Goal: Task Accomplishment & Management: Use online tool/utility

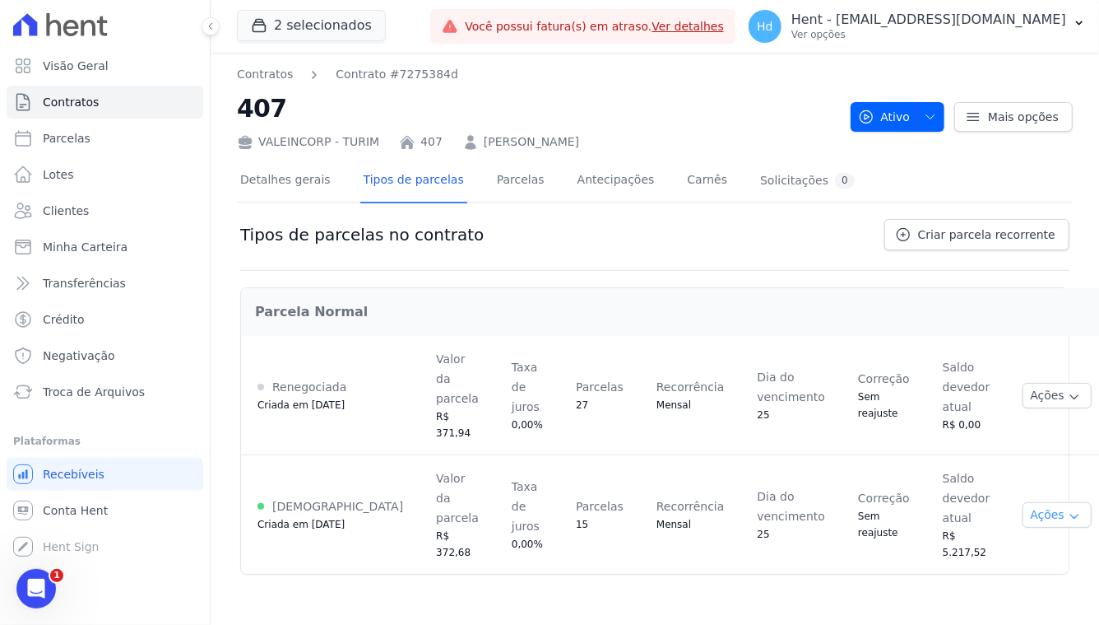
click at [1023, 502] on button "Ações" at bounding box center [1057, 515] width 69 height 26
click at [1006, 561] on span "Alterar vencimento" at bounding box center [1021, 571] width 127 height 20
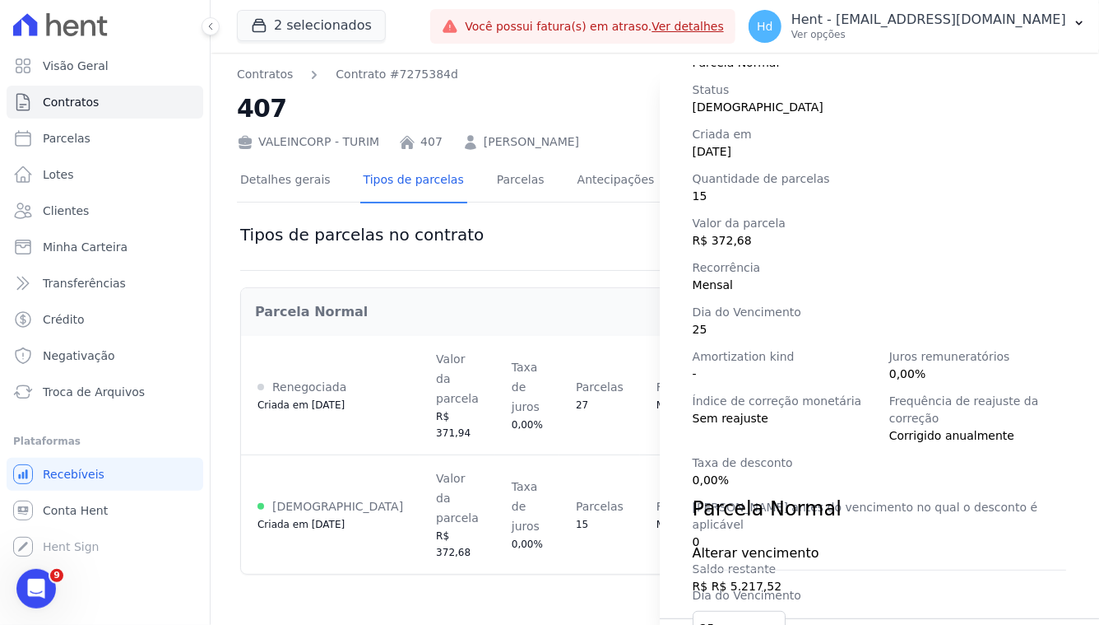
scroll to position [230, 0]
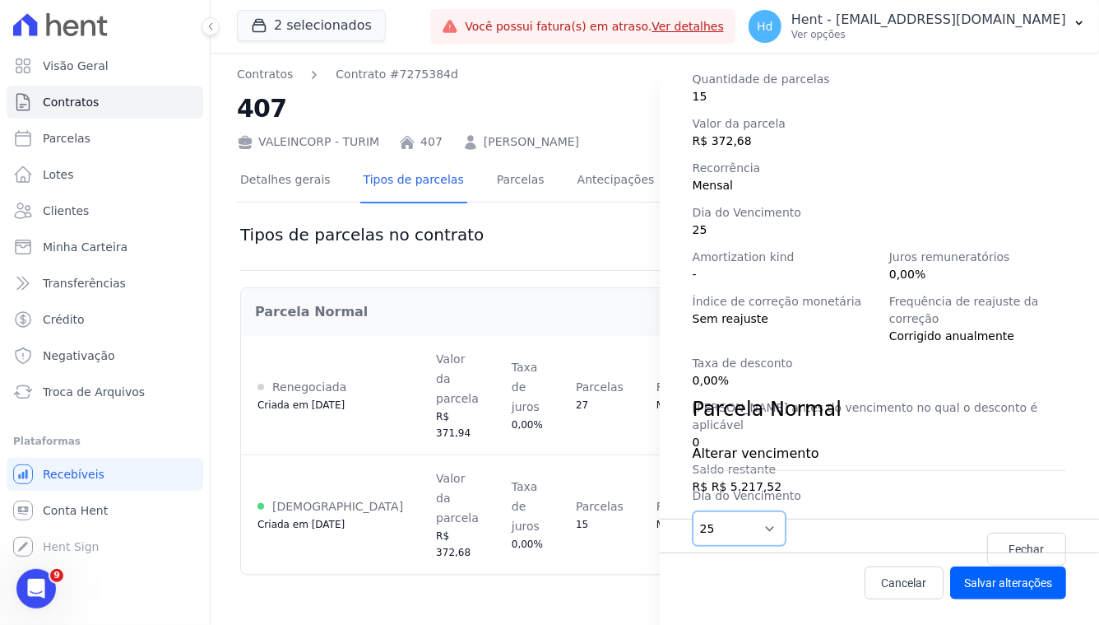
click at [774, 531] on select "1 2 3 4 5 6 7 8 9 10 11 12 13 14 15 16 17 18 19 20 21 22 23 24 25 26 27 28 29 3…" at bounding box center [740, 528] width 94 height 35
click at [905, 584] on span "Cancelar" at bounding box center [904, 582] width 45 height 16
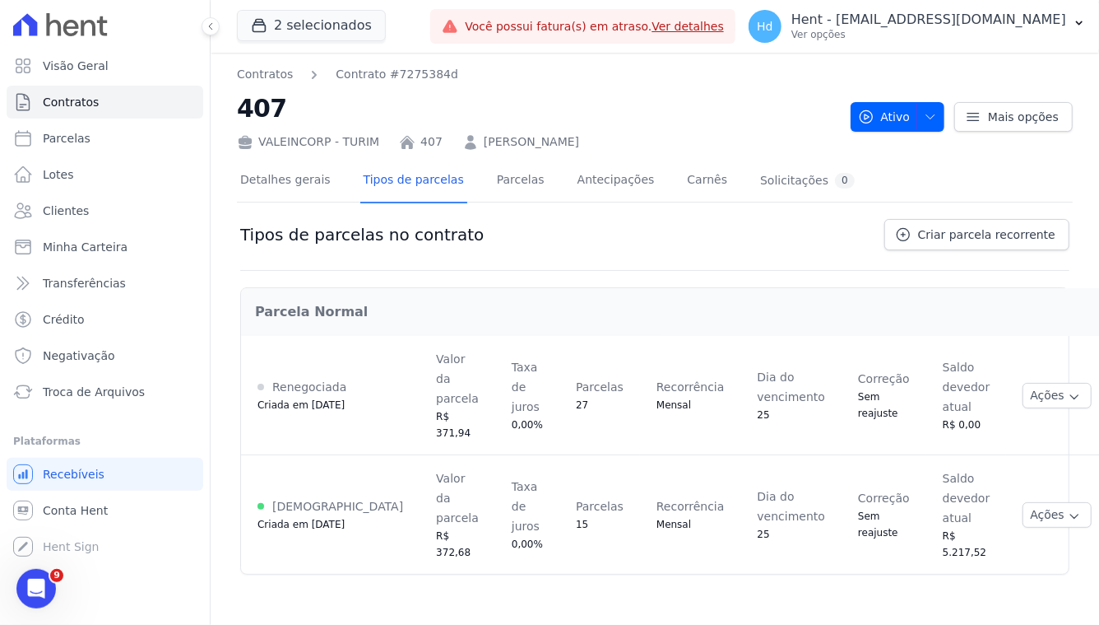
click at [717, 121] on h2 "407" at bounding box center [537, 108] width 601 height 37
click at [1043, 502] on button "Ações" at bounding box center [1057, 515] width 69 height 26
click at [976, 561] on span "Alterar vencimento" at bounding box center [1021, 571] width 127 height 20
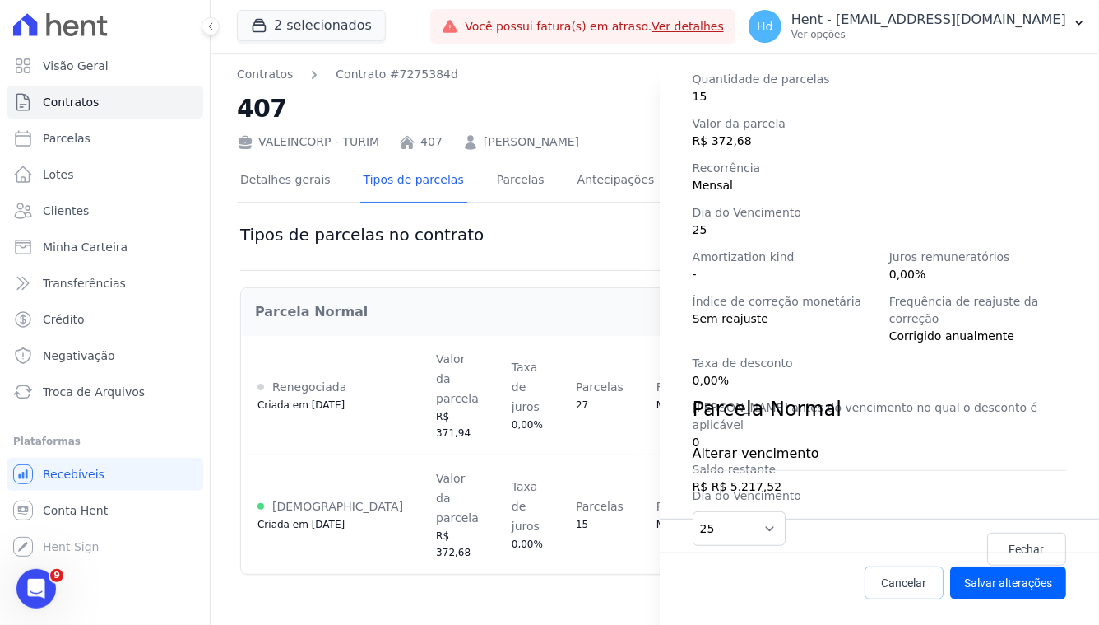
click at [892, 578] on span "Cancelar" at bounding box center [904, 582] width 45 height 16
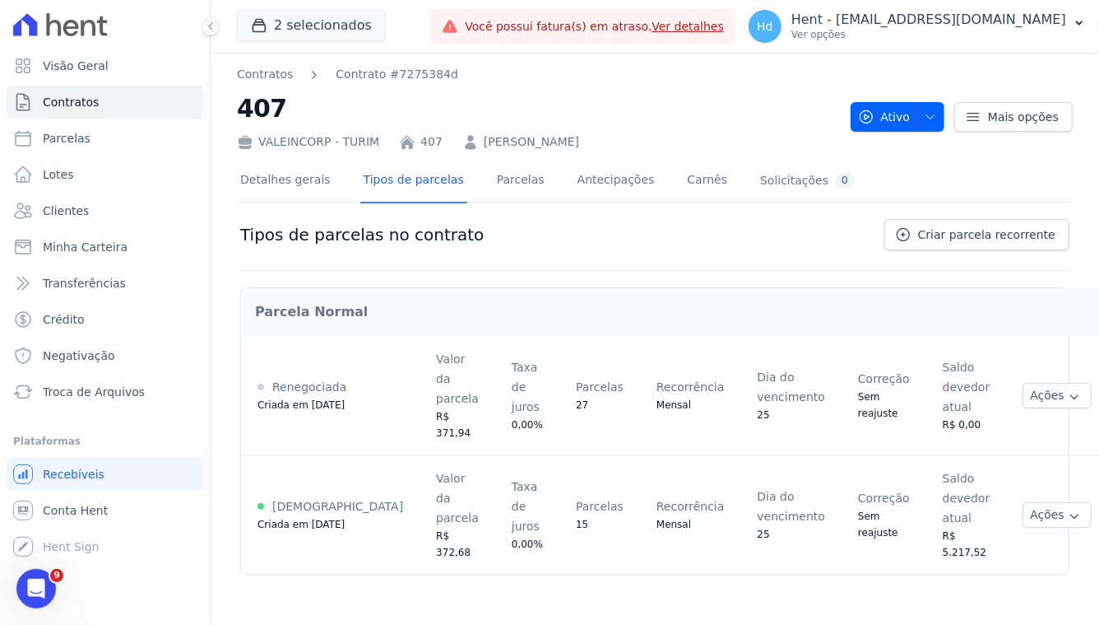
click at [697, 239] on div "Tipos de parcelas no contrato Criar parcela recorrente" at bounding box center [654, 245] width 829 height 52
click at [760, 86] on div "Contratos Contrato #7275384d 407 VALEINCORP - TURIM 407 Carlos Henrique da Silva" at bounding box center [537, 108] width 601 height 85
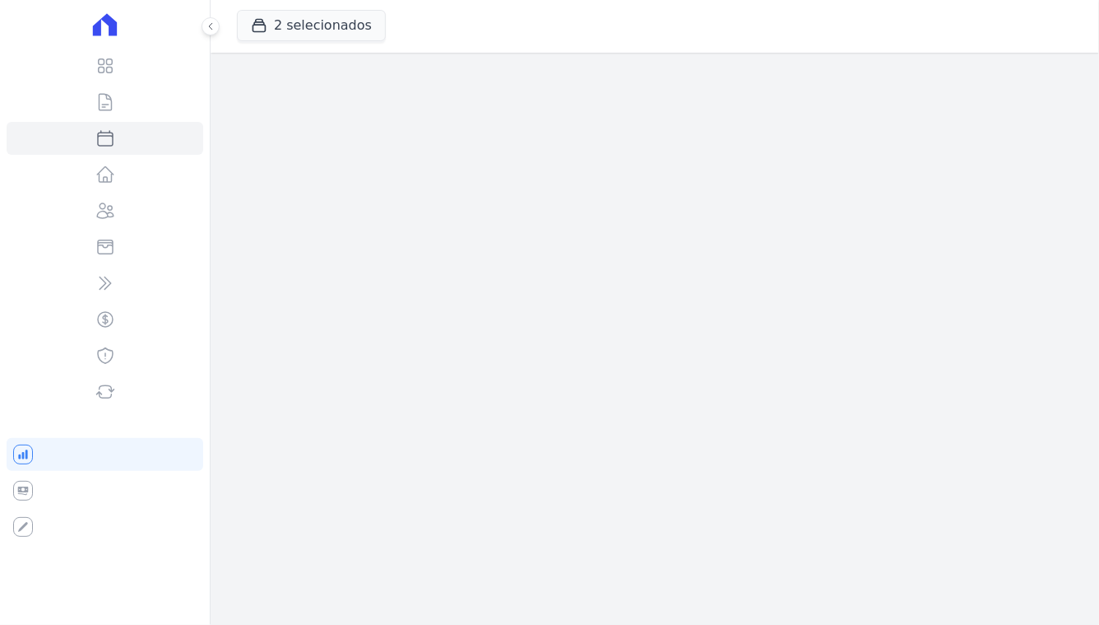
select select
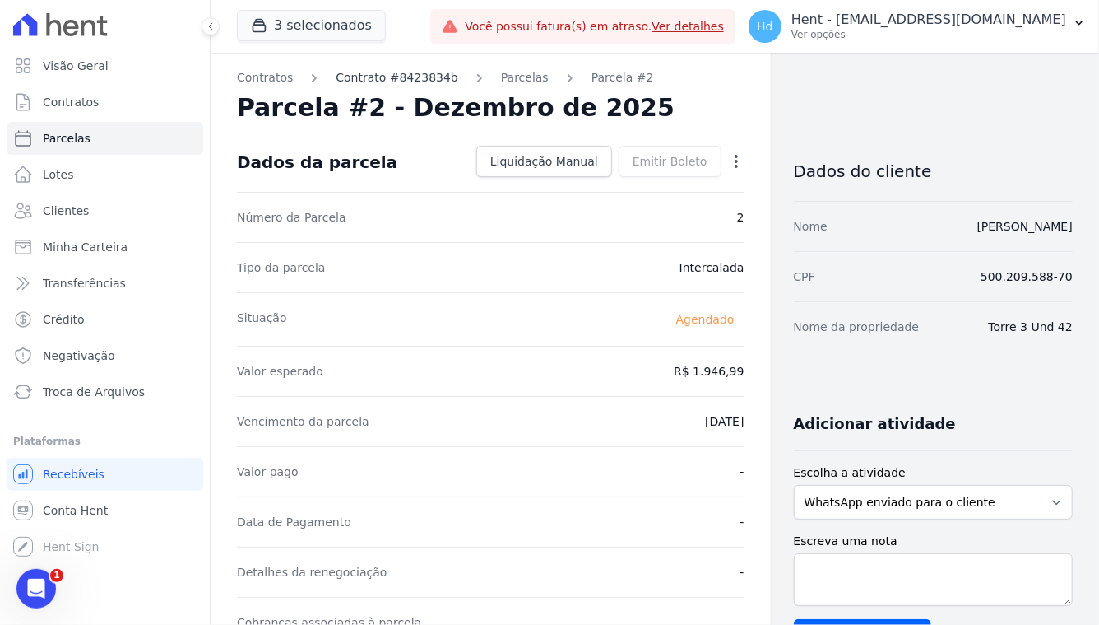
click at [404, 76] on link "Contrato #8423834b" at bounding box center [397, 77] width 123 height 17
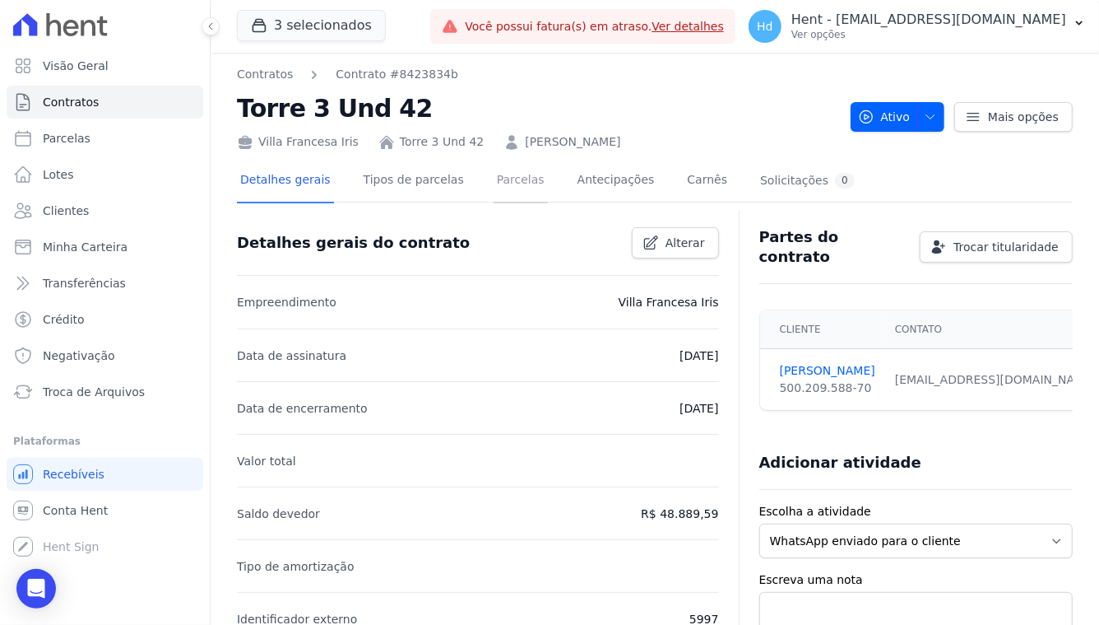
click at [523, 184] on link "Parcelas" at bounding box center [521, 182] width 54 height 44
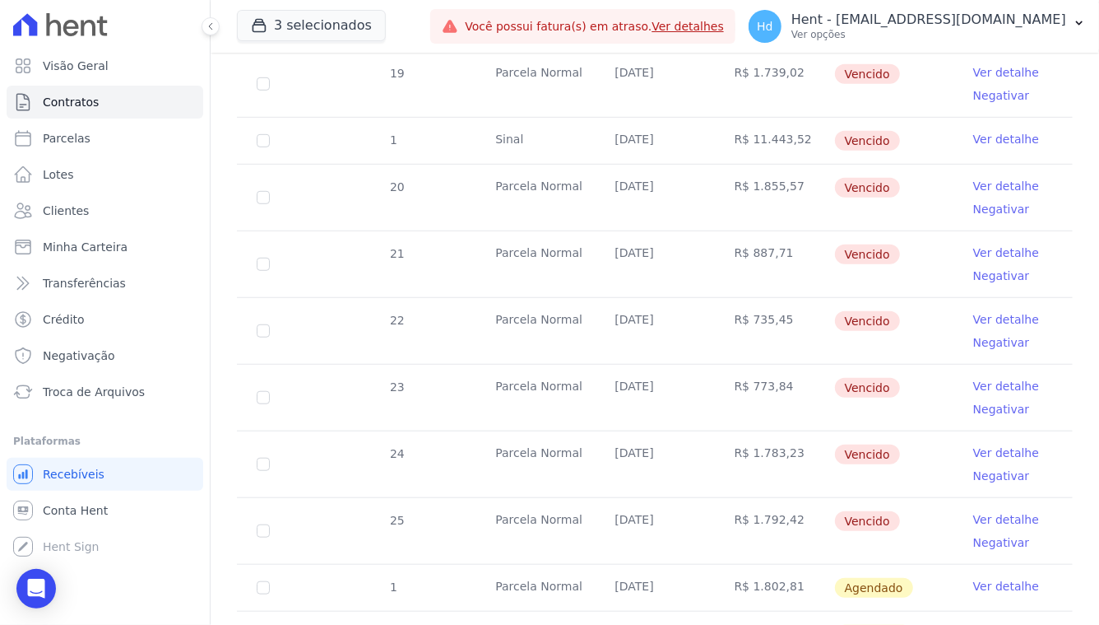
scroll to position [685, 0]
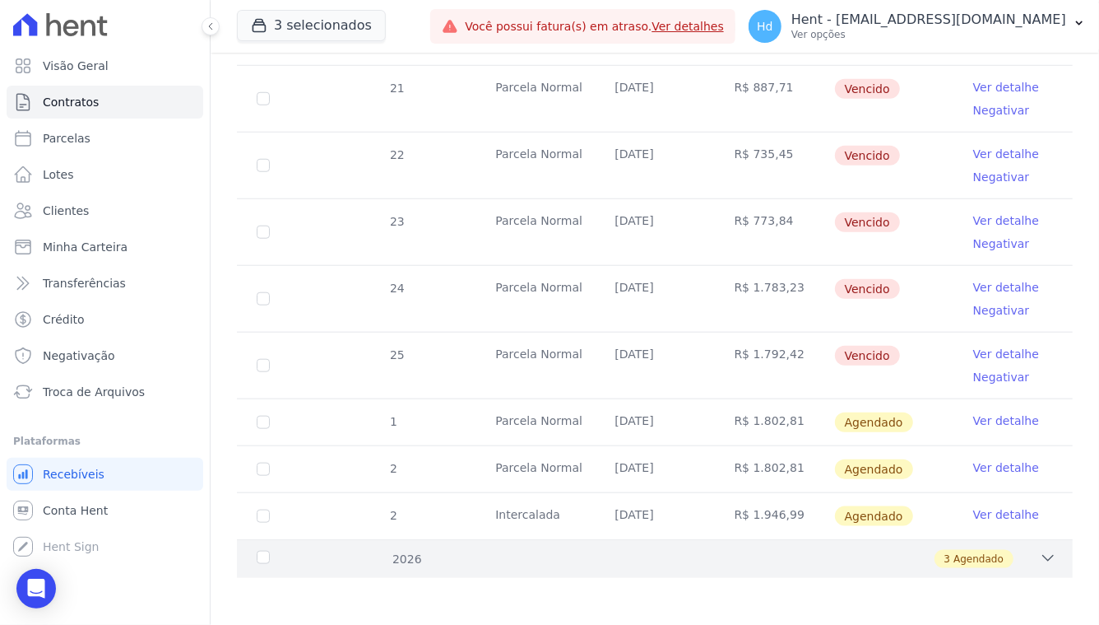
click at [736, 555] on div "3 Agendado" at bounding box center [696, 559] width 722 height 18
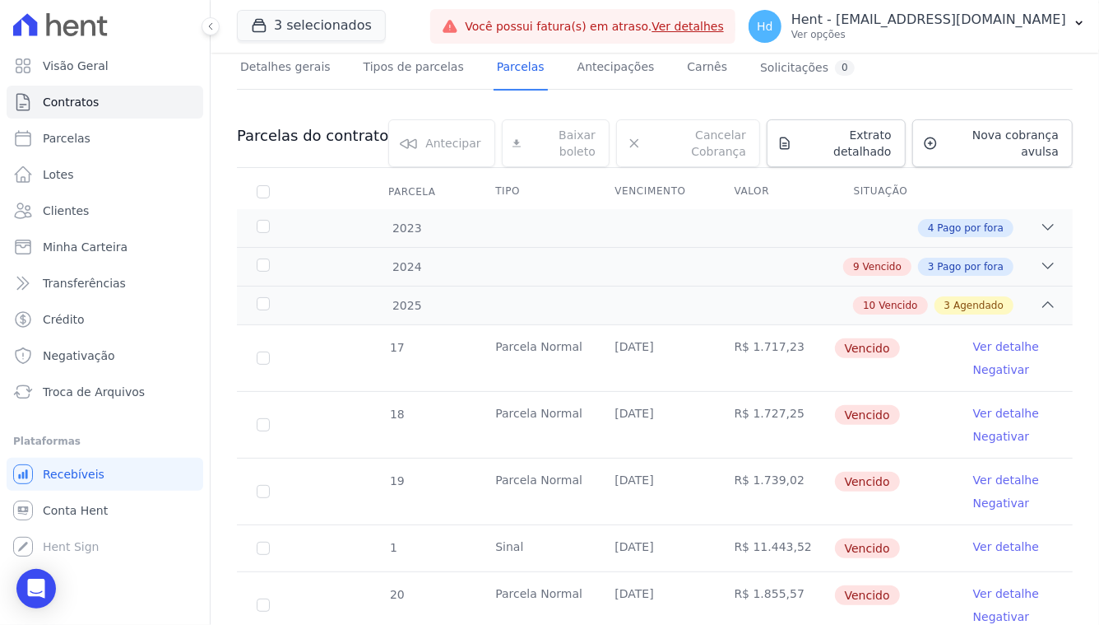
scroll to position [0, 0]
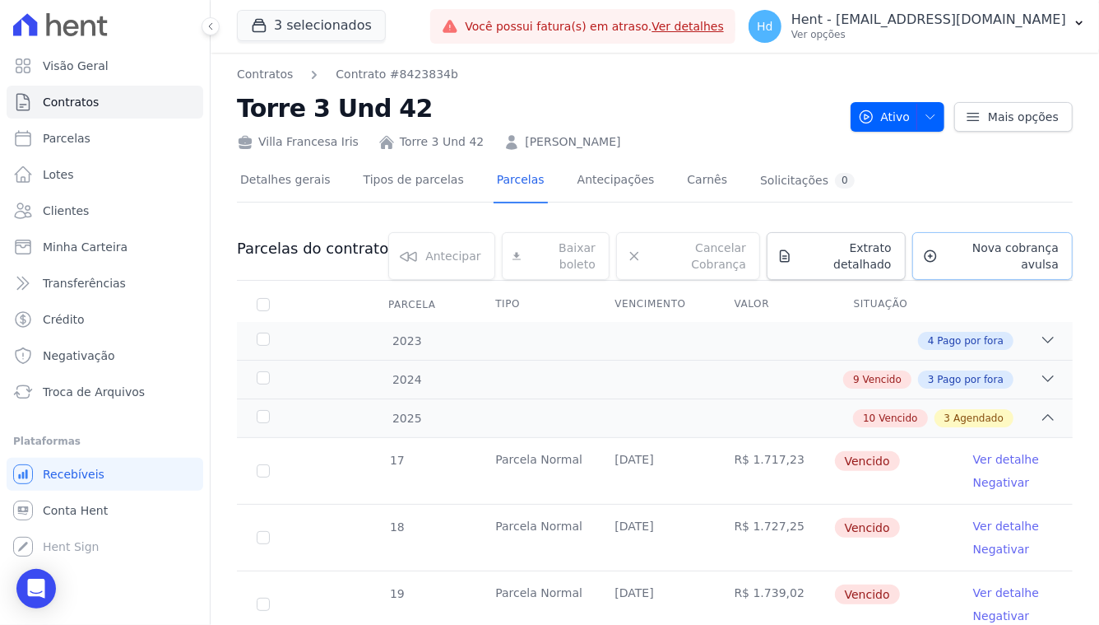
click at [959, 270] on span "Nova cobrança avulsa" at bounding box center [1002, 255] width 114 height 33
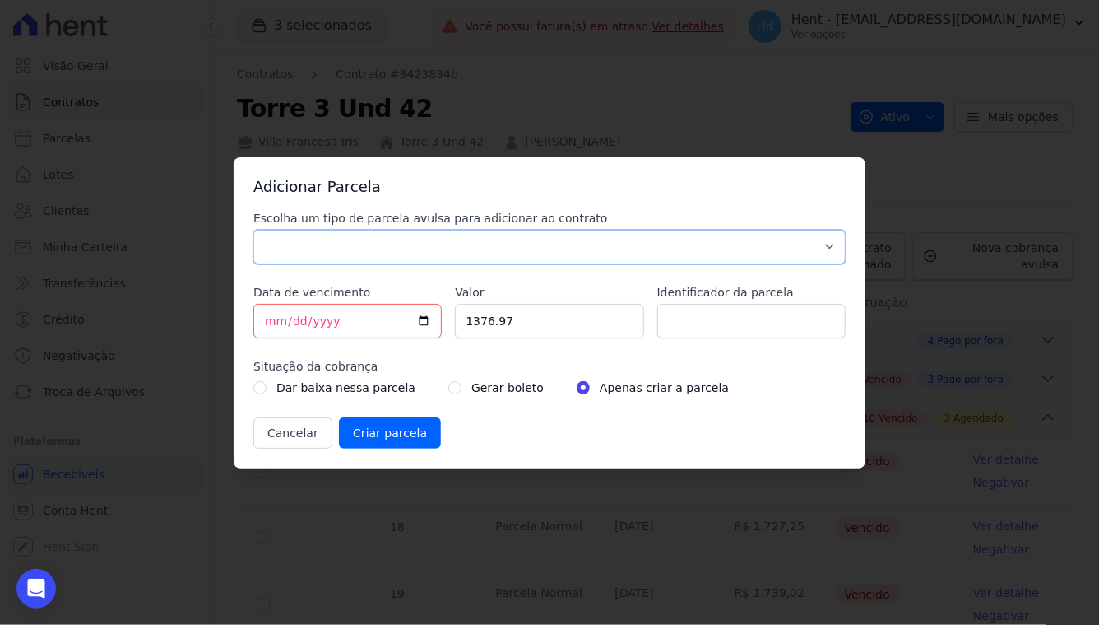
click at [484, 256] on select "Parcela Normal Sinal Caução Intercalada Chaves Pré Chaves Pós Chaves Taxas Quit…" at bounding box center [549, 247] width 592 height 35
select select "standard"
click at [253, 230] on select "Parcela Normal Sinal Caução Intercalada Chaves Pré Chaves Pós Chaves Taxas Quit…" at bounding box center [549, 247] width 592 height 35
click at [426, 320] on input "2025-10-08" at bounding box center [347, 321] width 188 height 35
drag, startPoint x: 351, startPoint y: 326, endPoint x: 267, endPoint y: 325, distance: 83.1
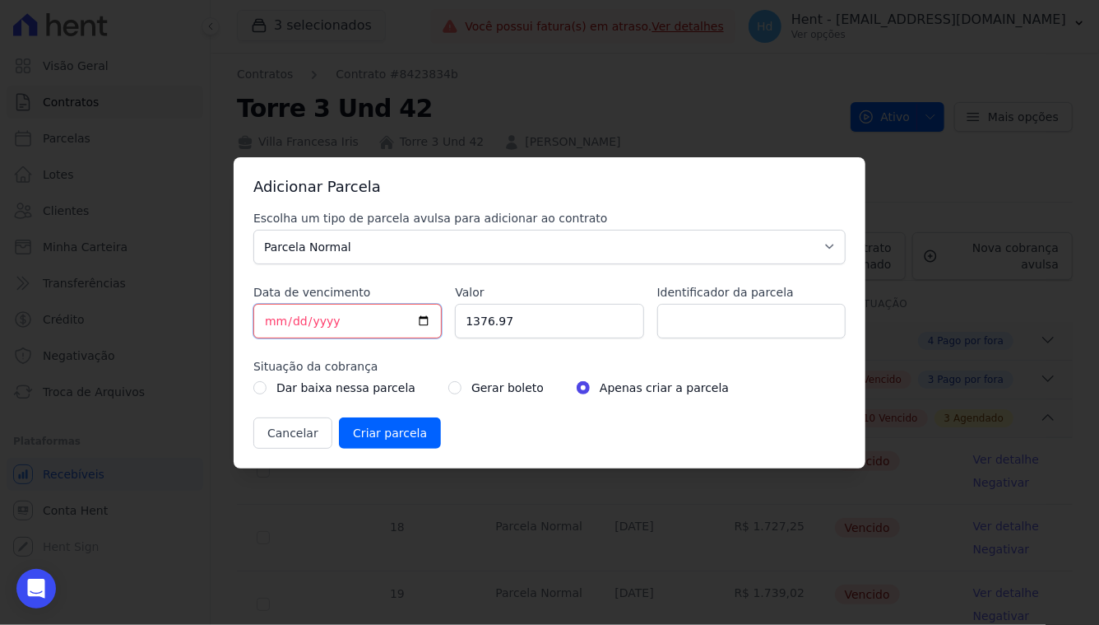
click at [267, 325] on input "2025-10-08" at bounding box center [347, 321] width 188 height 35
type input "2025-12-25"
click at [489, 325] on input "1376.97" at bounding box center [549, 321] width 188 height 35
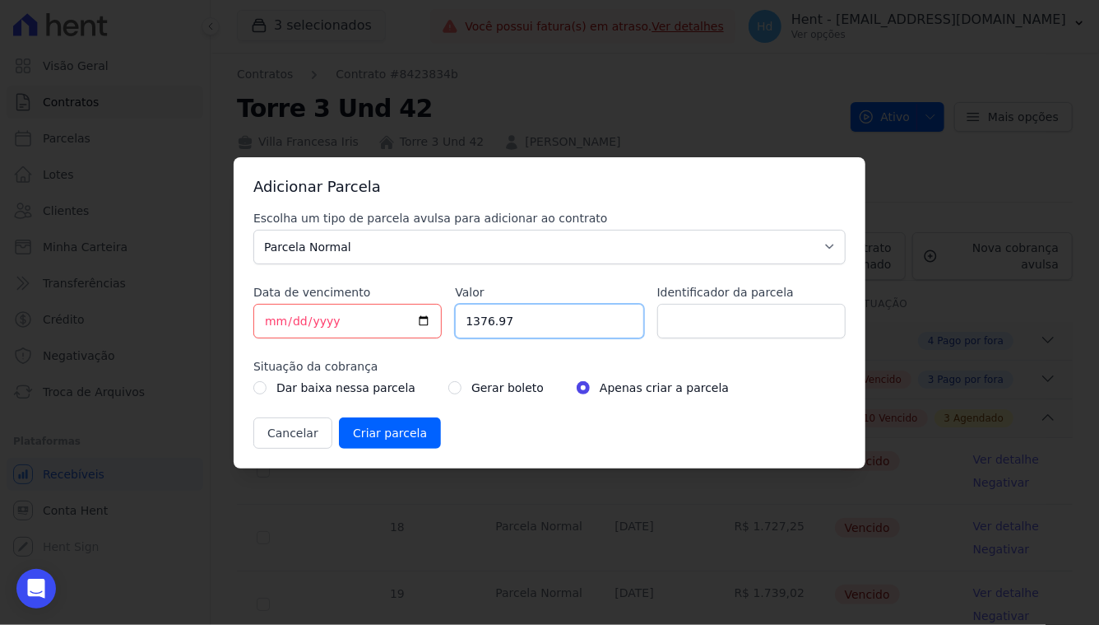
paste input "802.81"
type input "1802.81"
click at [412, 438] on input "Criar parcela" at bounding box center [390, 432] width 102 height 31
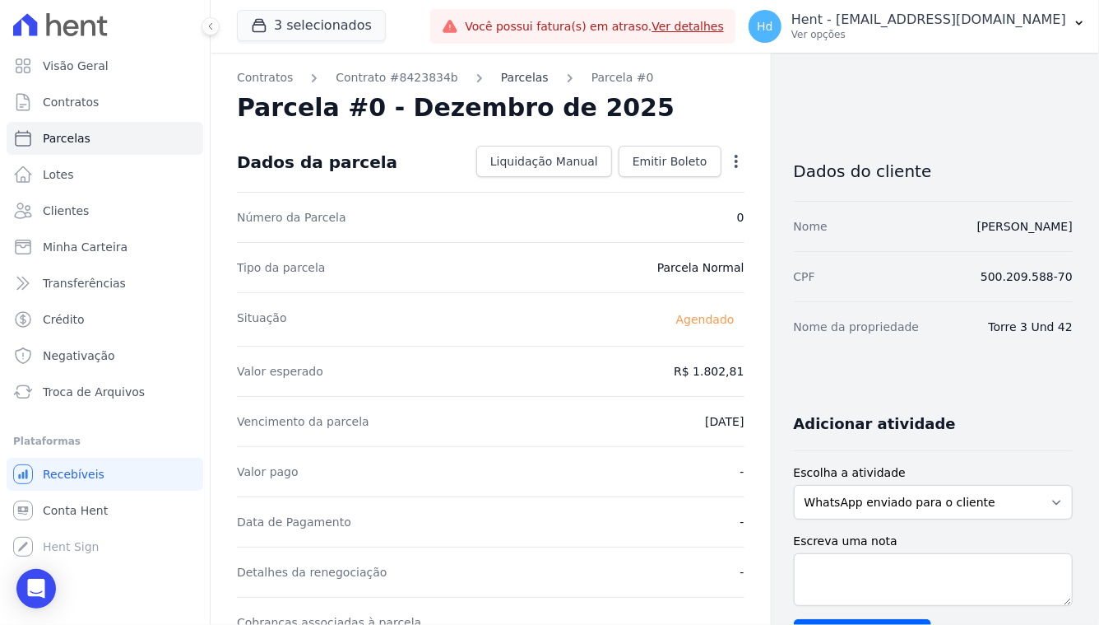
click at [535, 84] on link "Parcelas" at bounding box center [525, 77] width 48 height 17
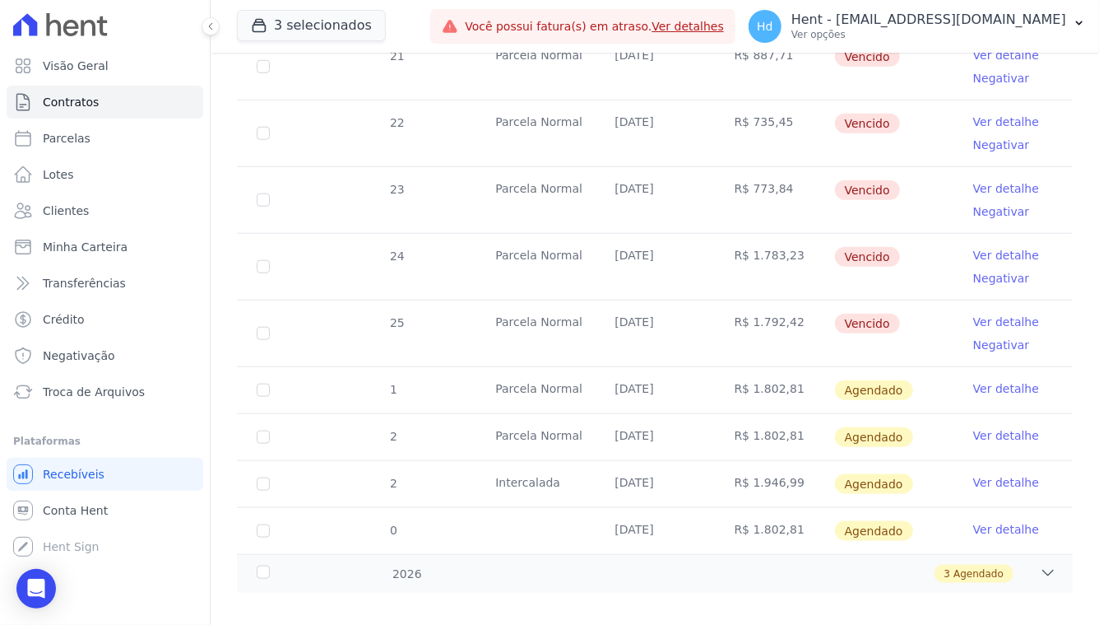
scroll to position [732, 0]
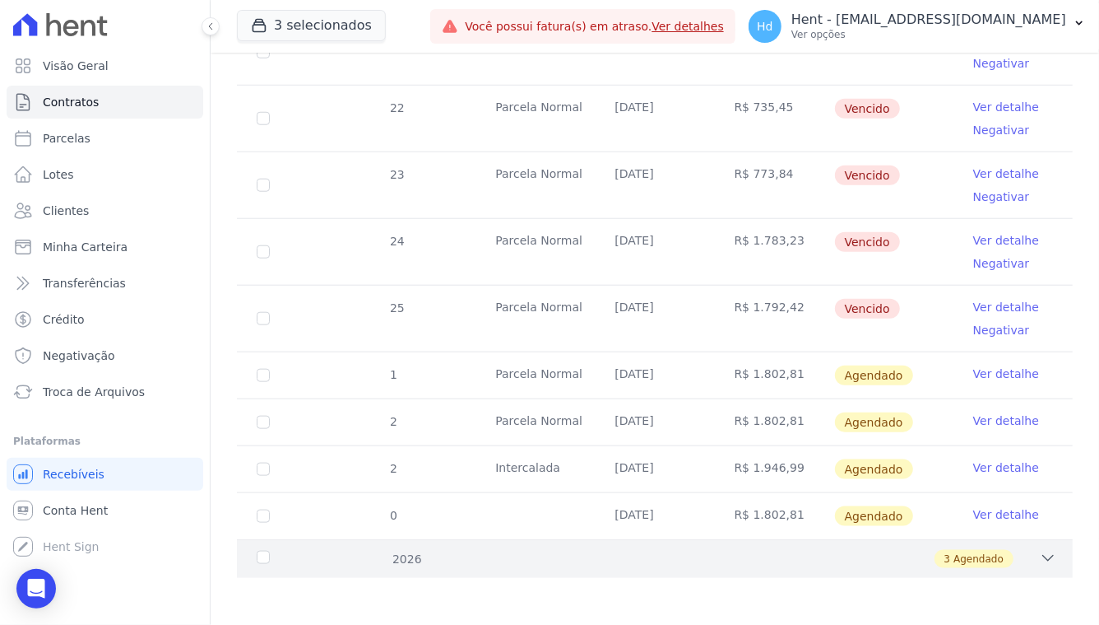
click at [744, 564] on div "3 Agendado" at bounding box center [696, 559] width 722 height 18
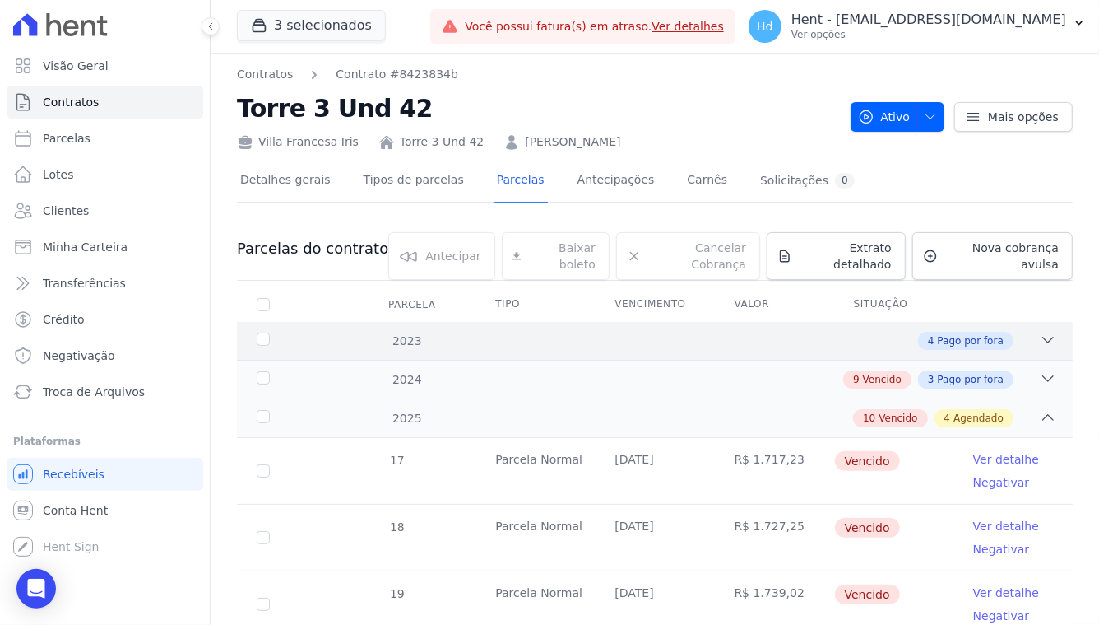
scroll to position [35, 0]
